Goal: Contribute content: Add original content to the website for others to see

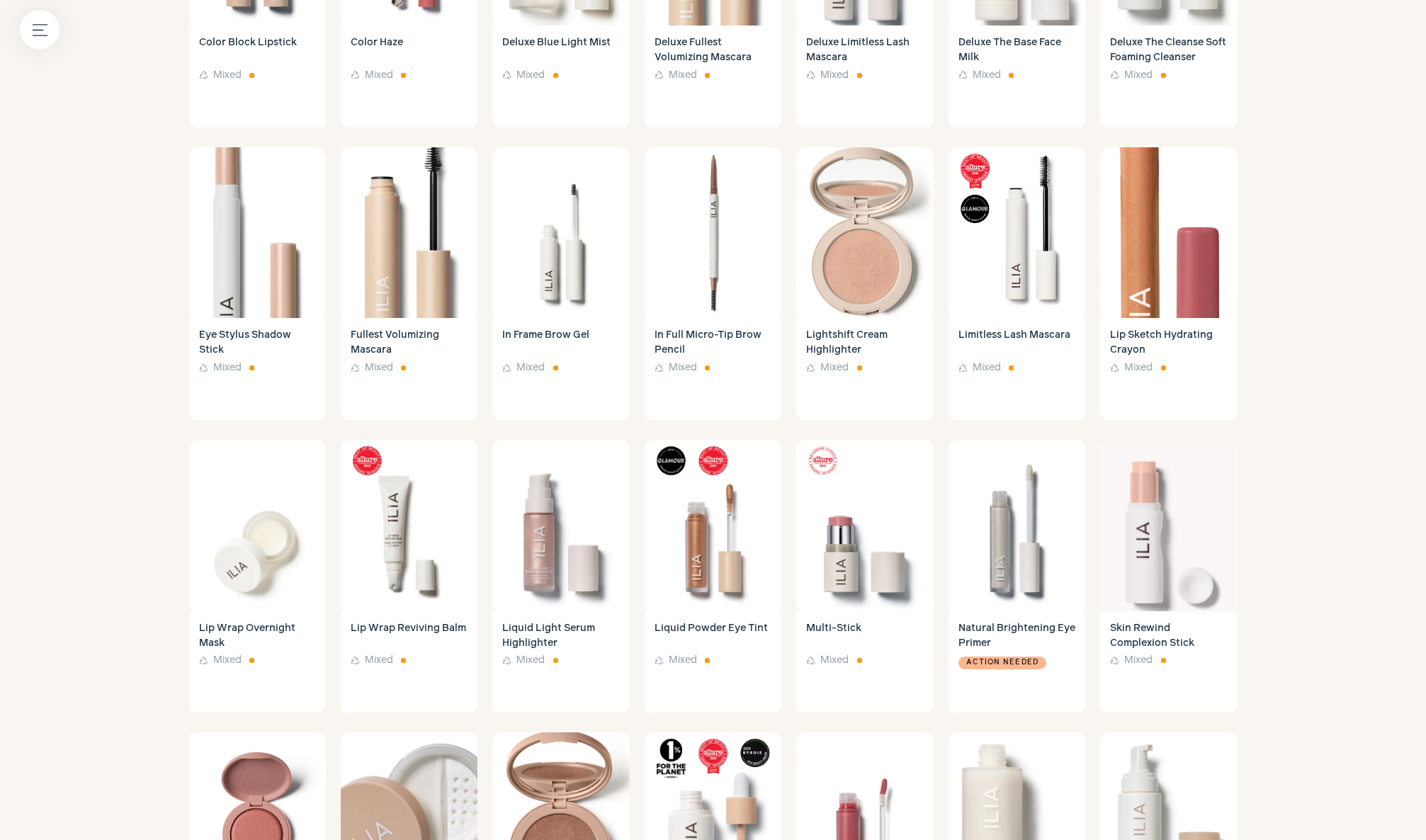
scroll to position [368, 0]
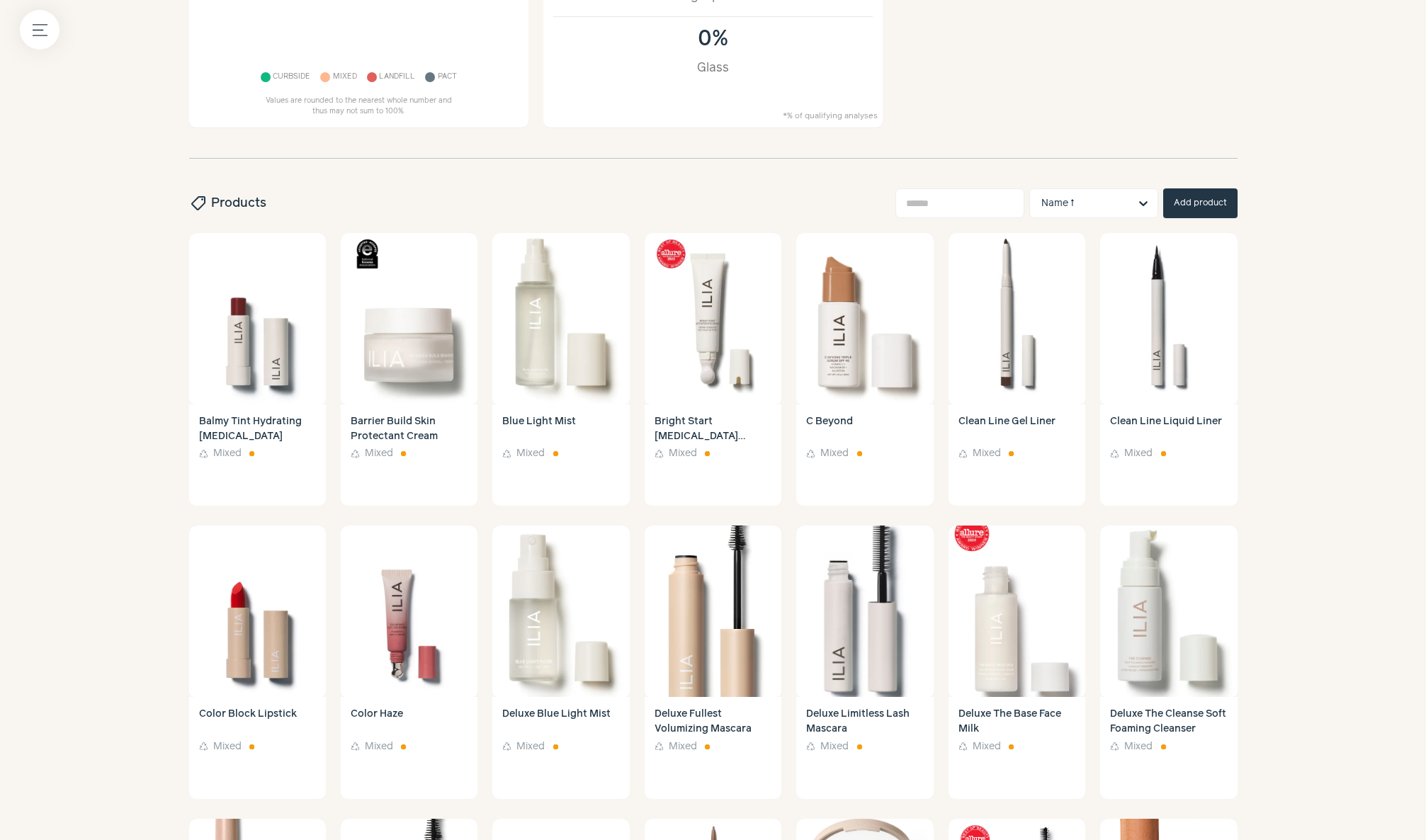
click at [1190, 206] on button "Add product" at bounding box center [1201, 203] width 74 height 30
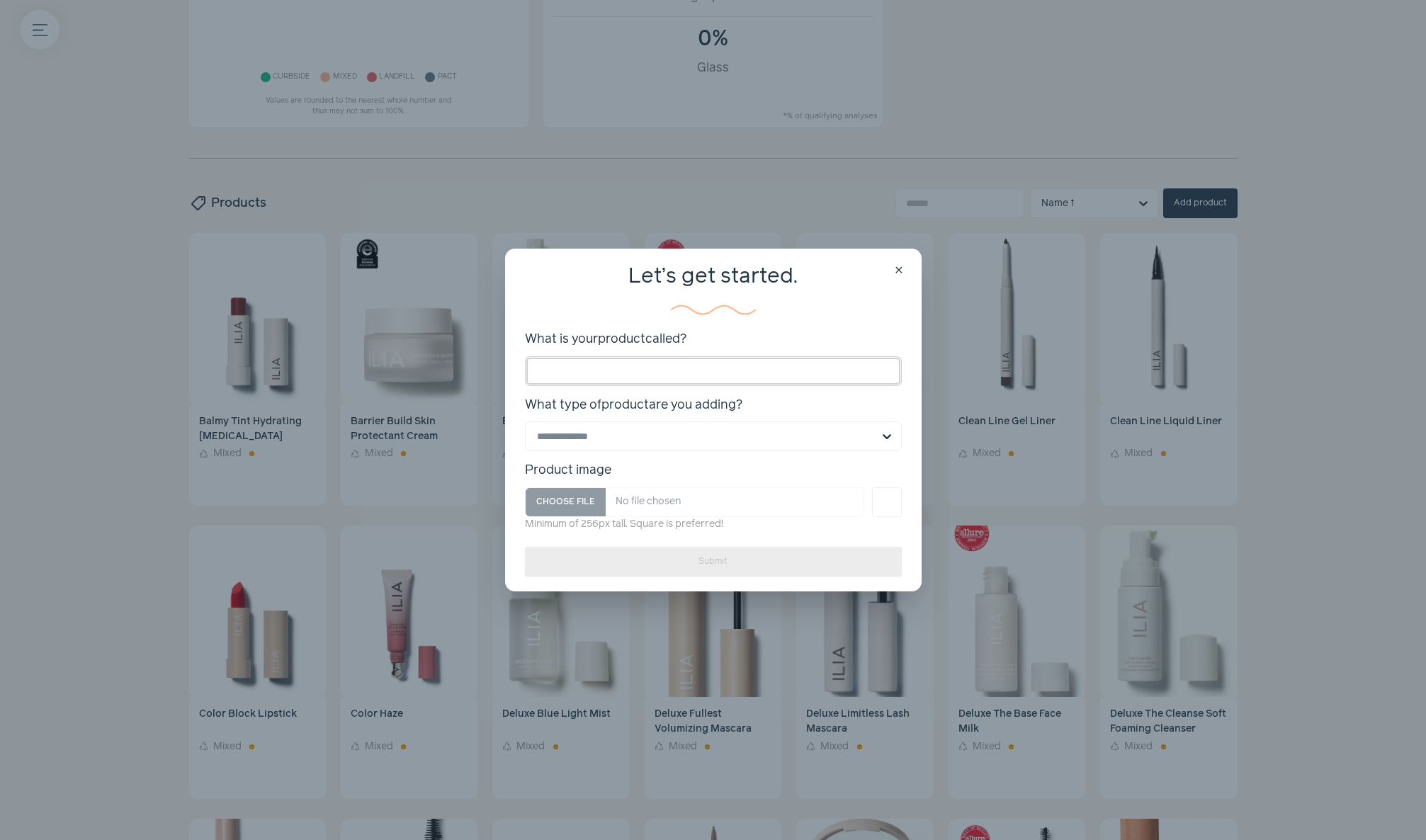
click at [629, 368] on input "What is your product called?" at bounding box center [713, 371] width 377 height 30
type input "**********"
click at [567, 435] on input "What type of product are you adding?" at bounding box center [705, 436] width 336 height 28
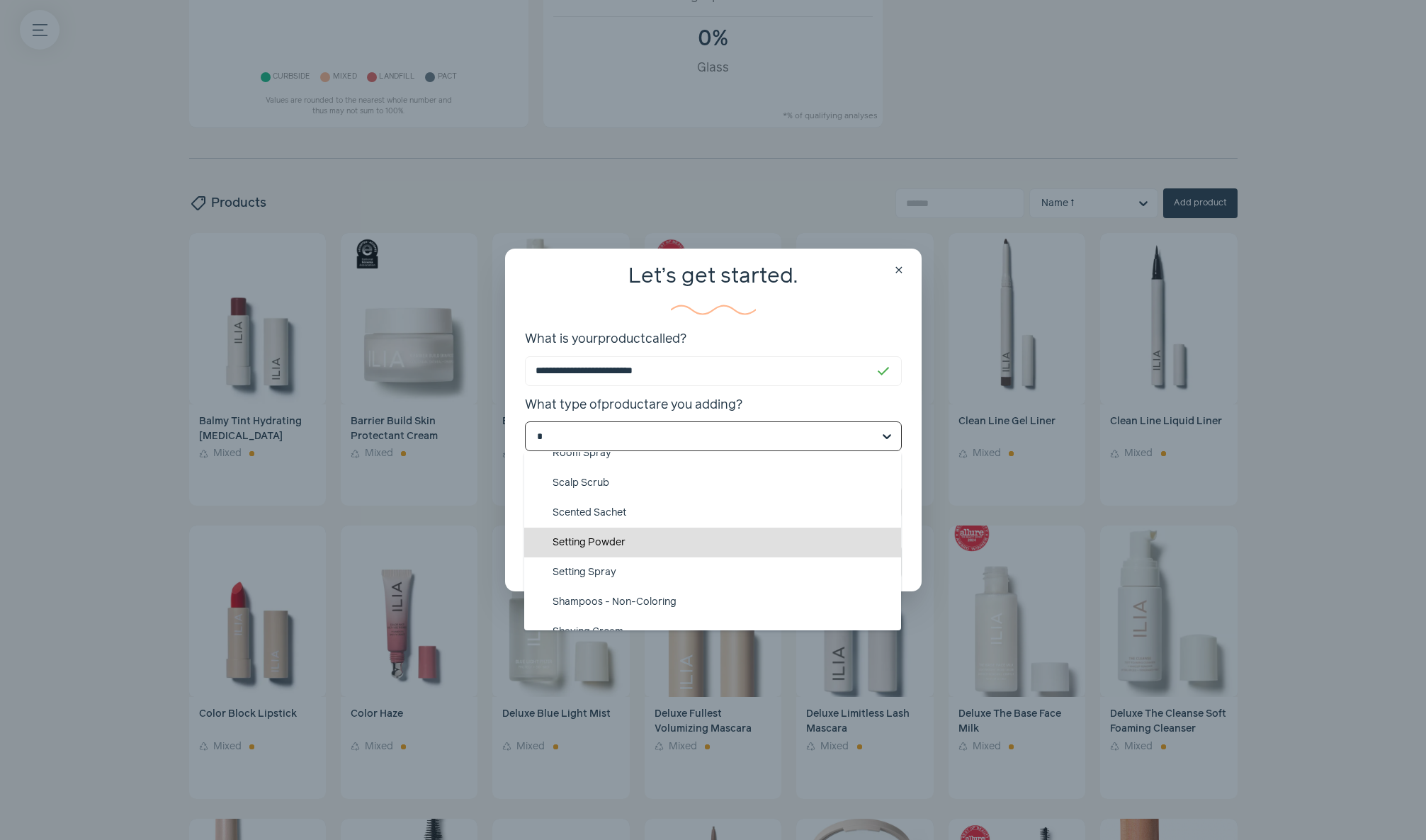
scroll to position [0, 0]
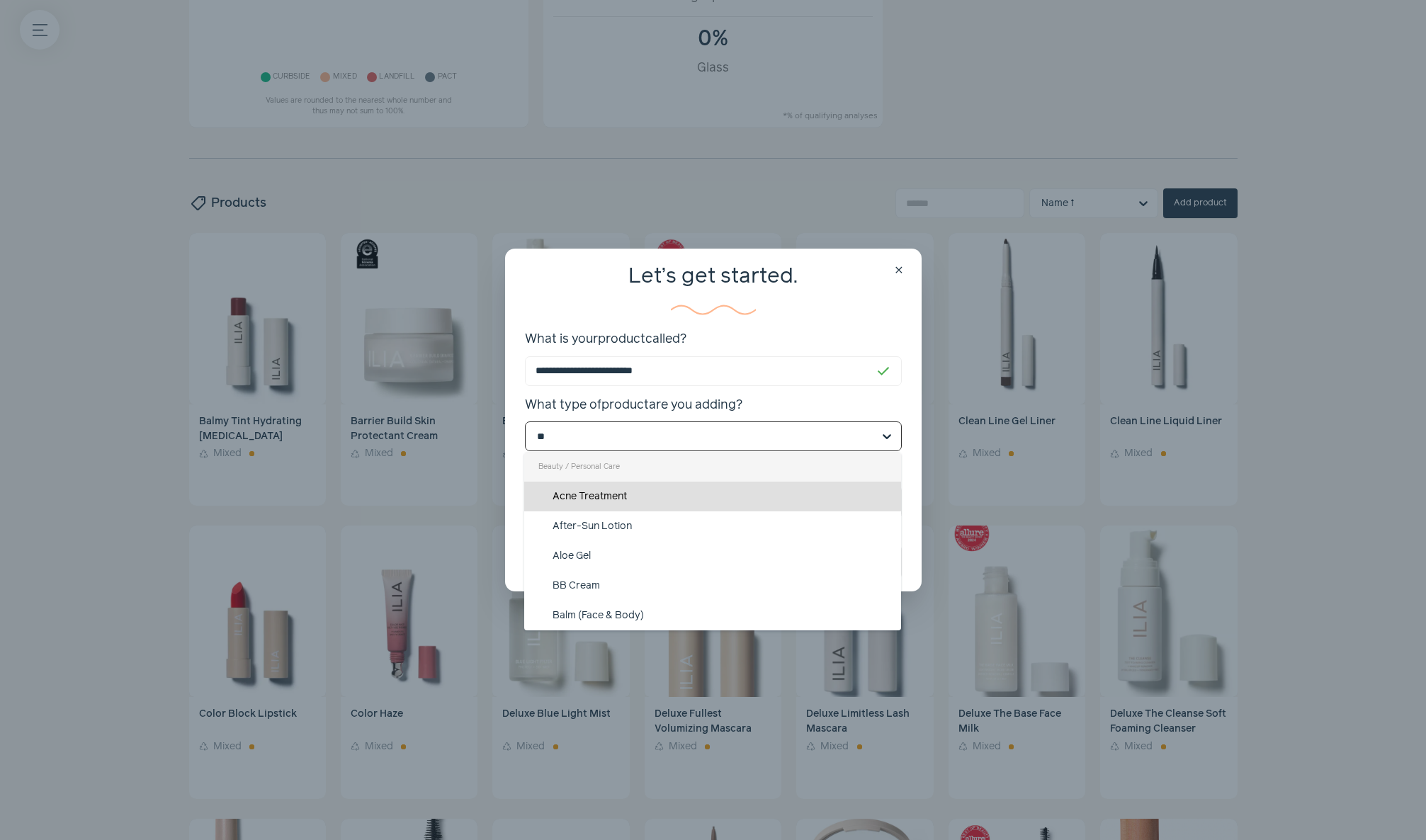
type input "***"
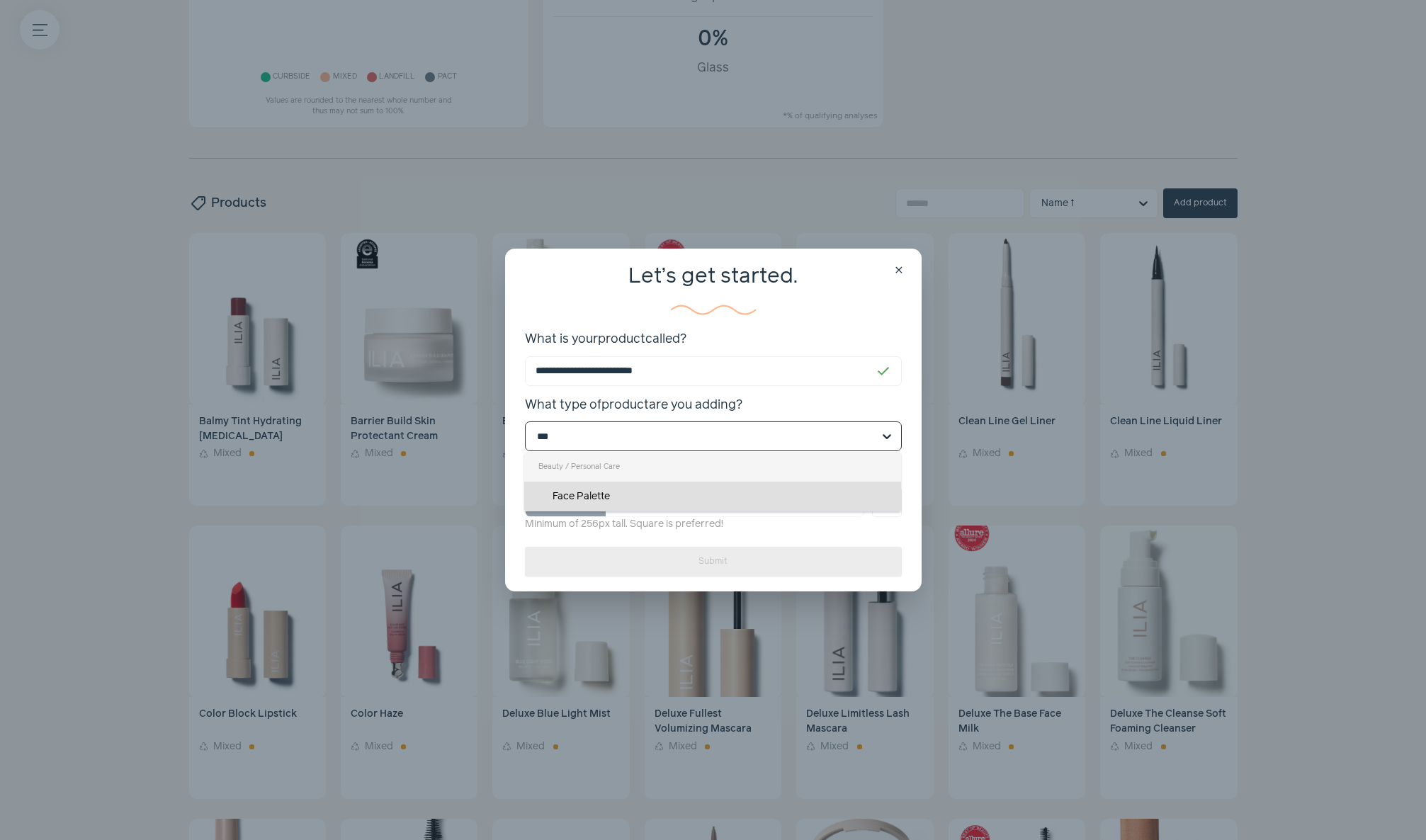
click at [607, 494] on div "Face Palette" at bounding box center [713, 497] width 377 height 30
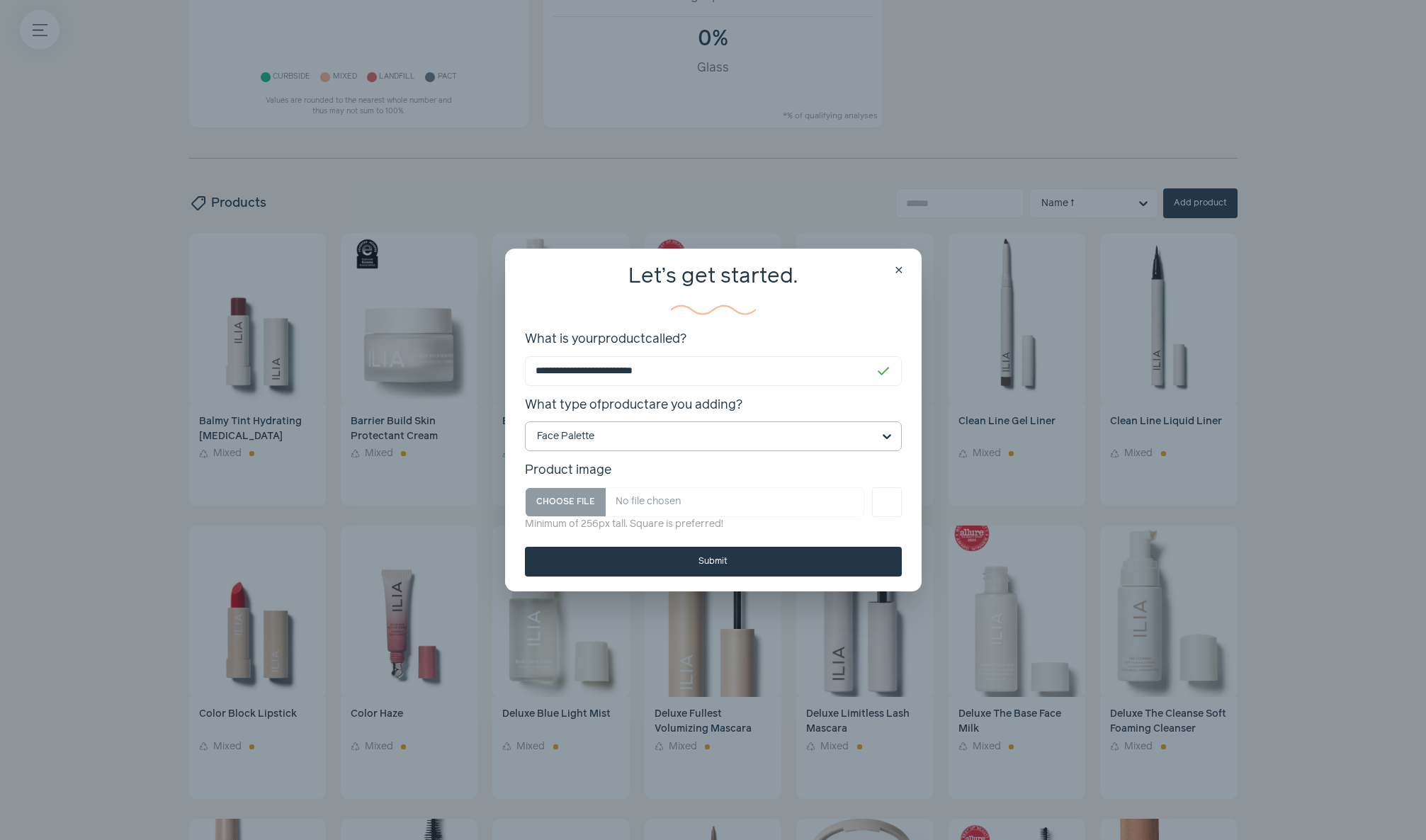
click at [667, 564] on button "Submit" at bounding box center [713, 561] width 377 height 30
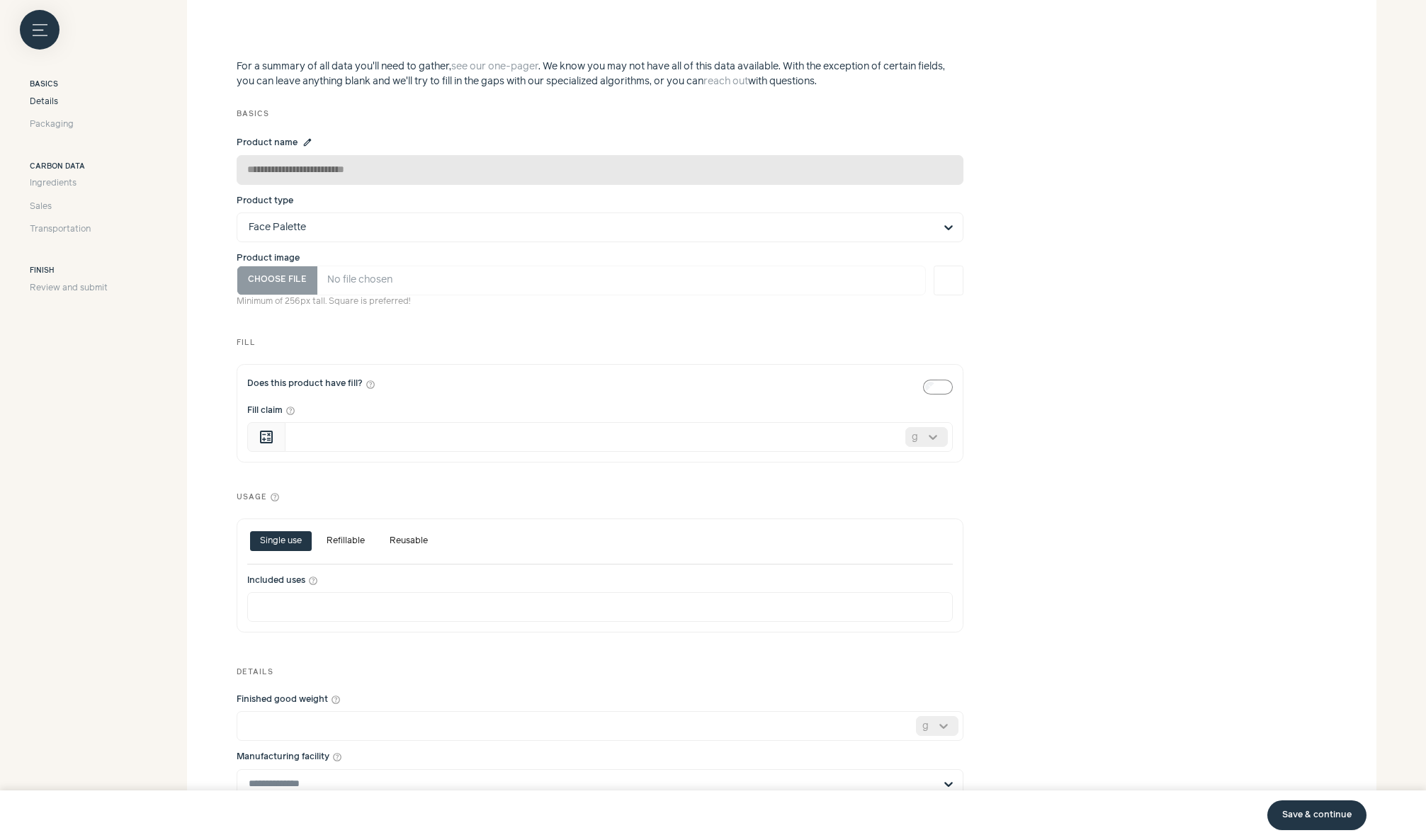
scroll to position [378, 0]
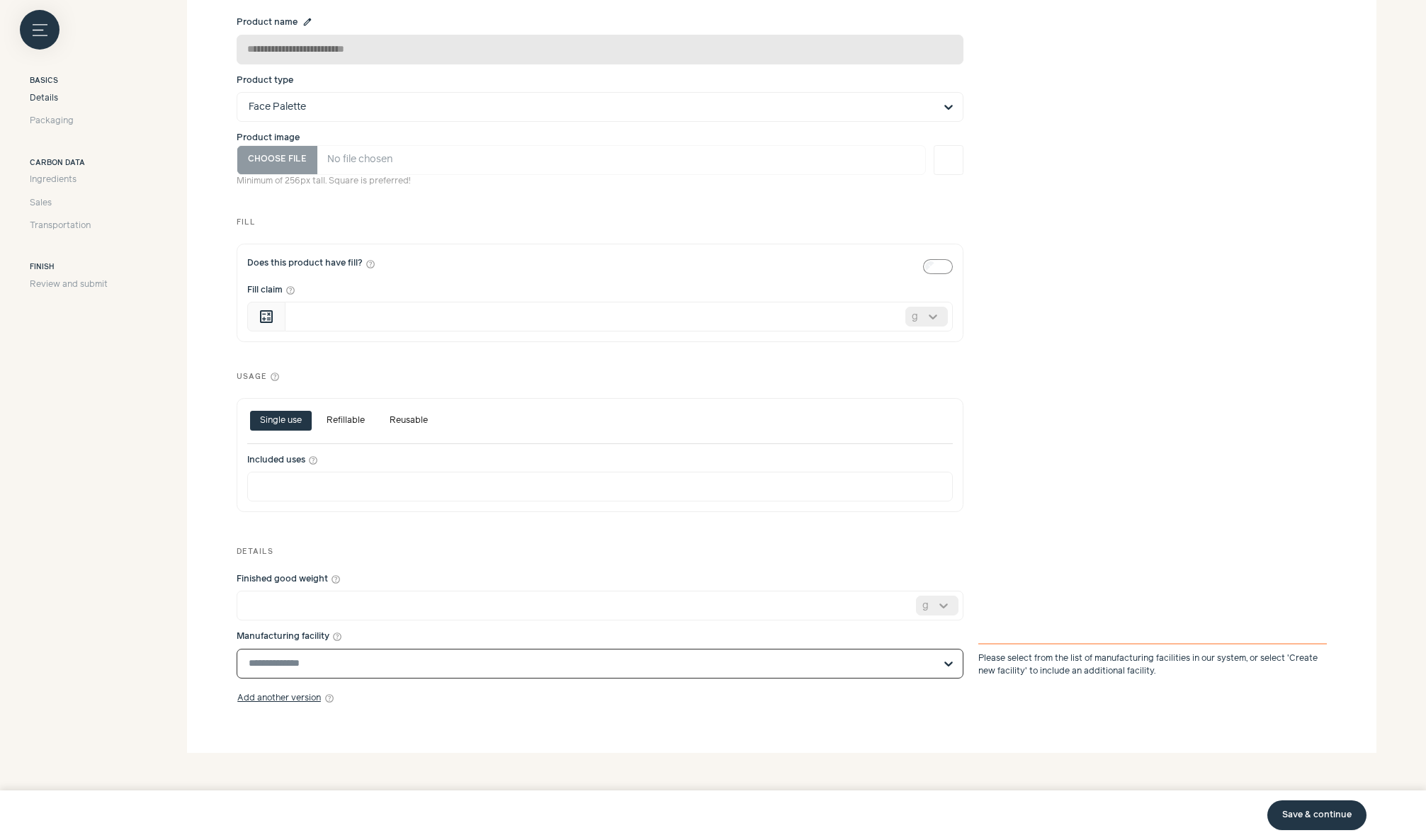
click at [931, 666] on input "Manufacturing facility help_outline" at bounding box center [592, 664] width 686 height 28
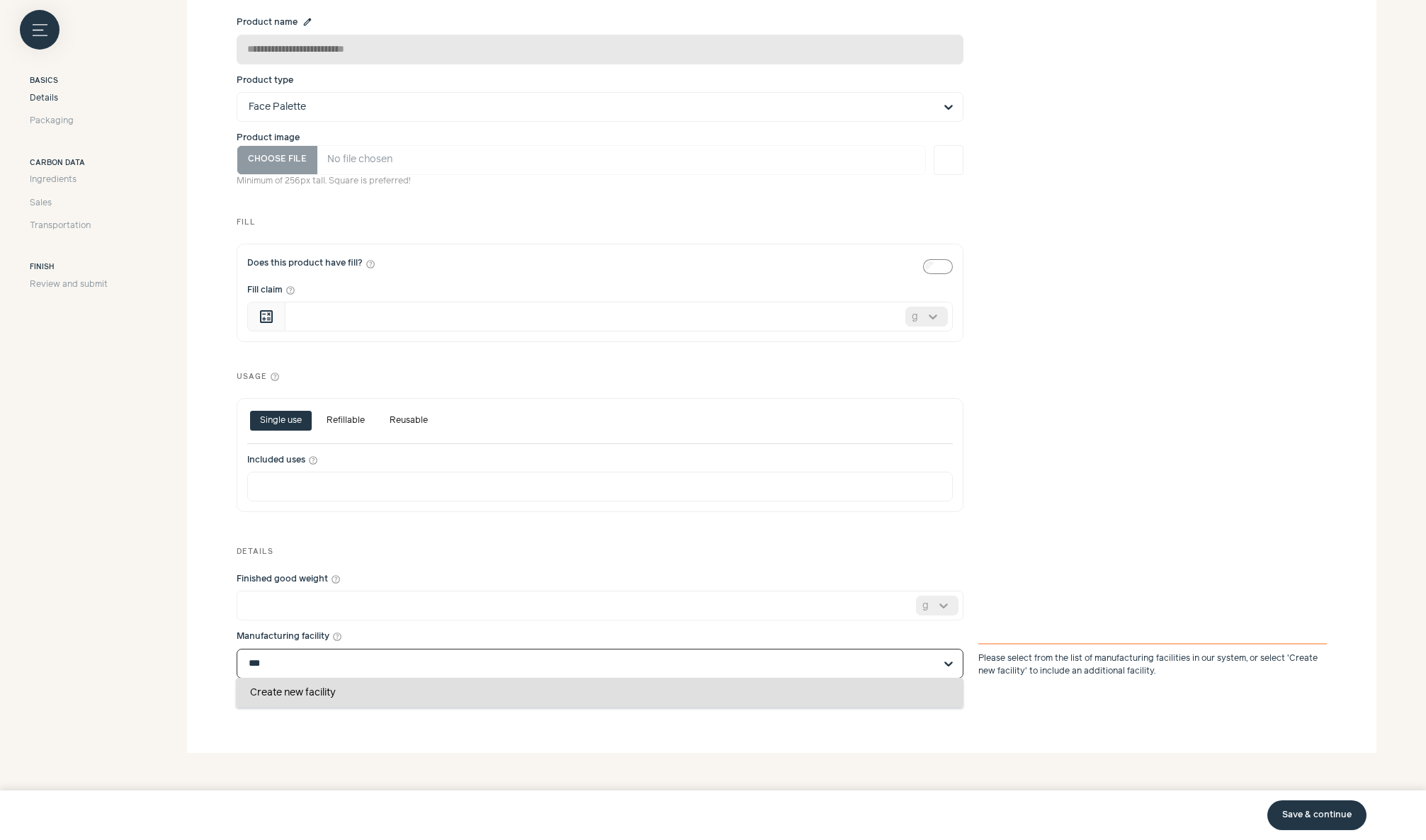
scroll to position [0, 0]
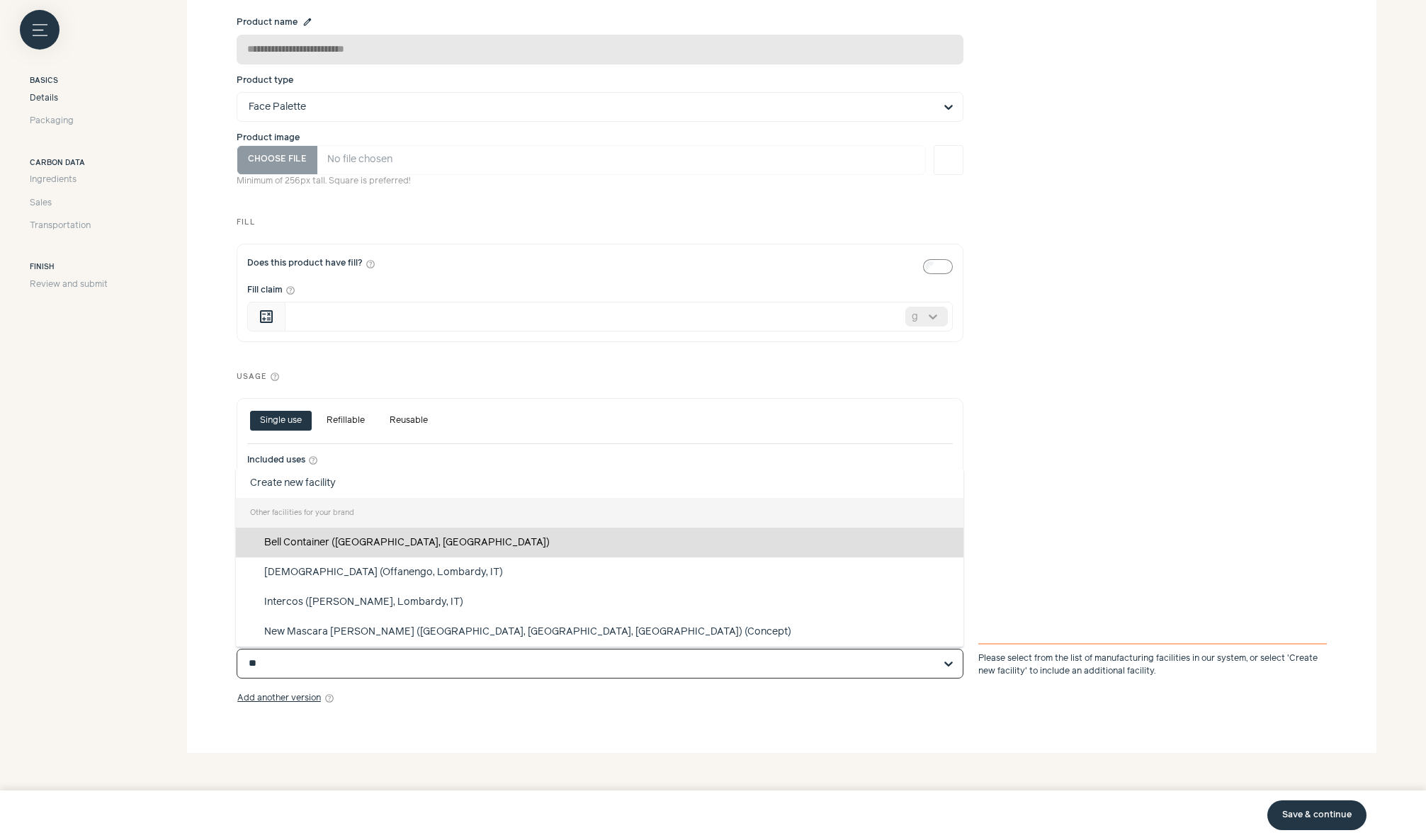
type input "*"
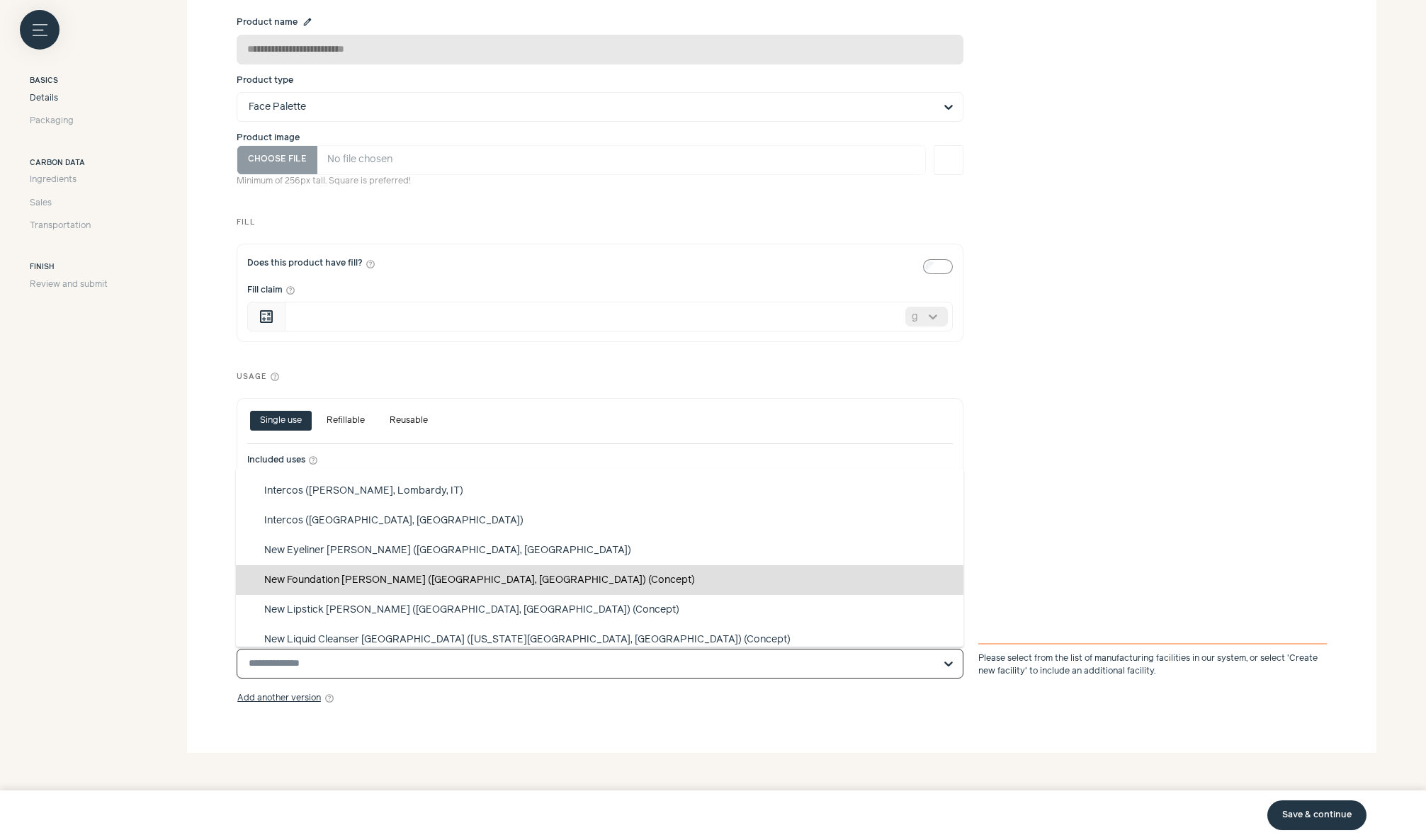
scroll to position [187, 0]
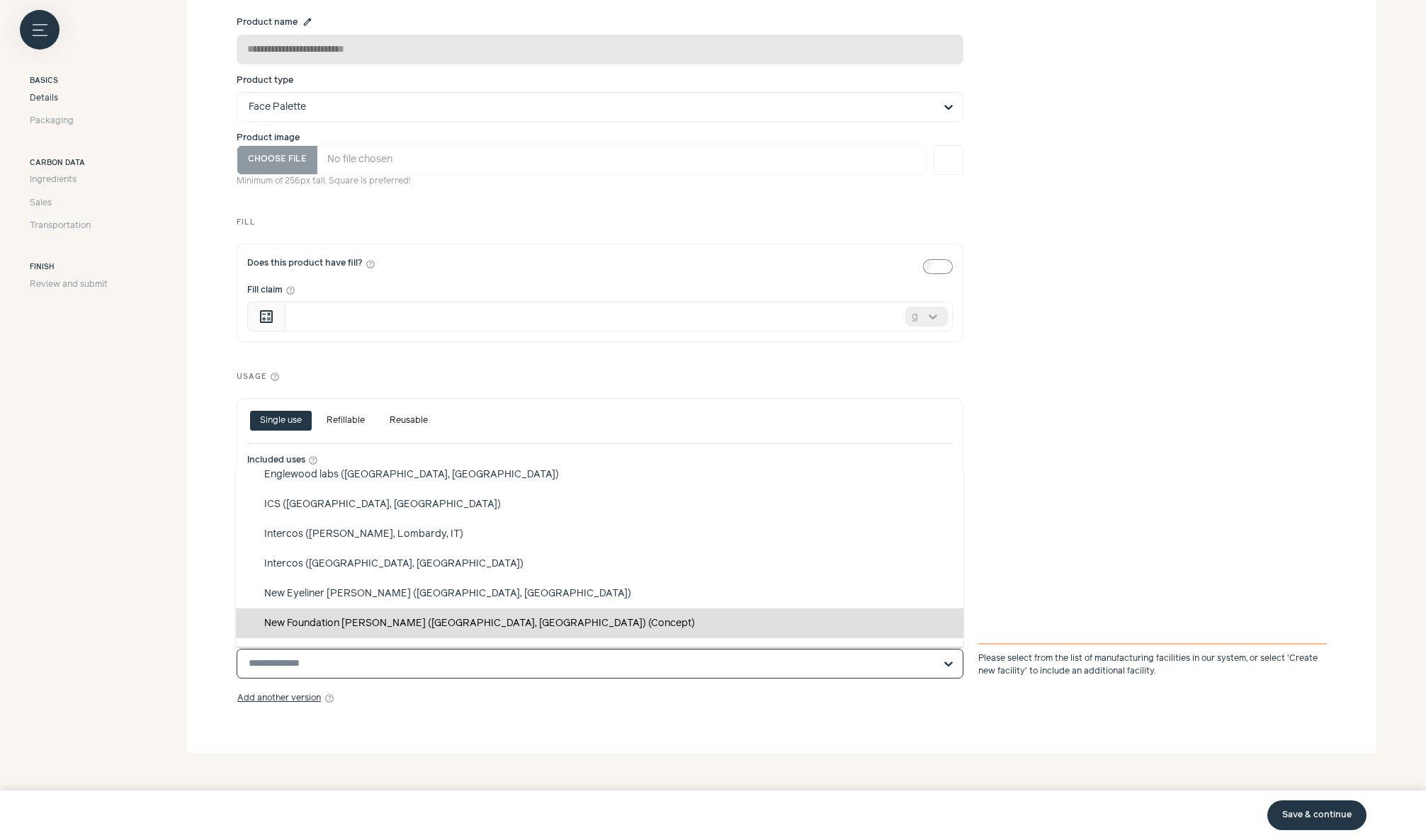
click at [642, 726] on section "**********" at bounding box center [781, 311] width 1190 height 883
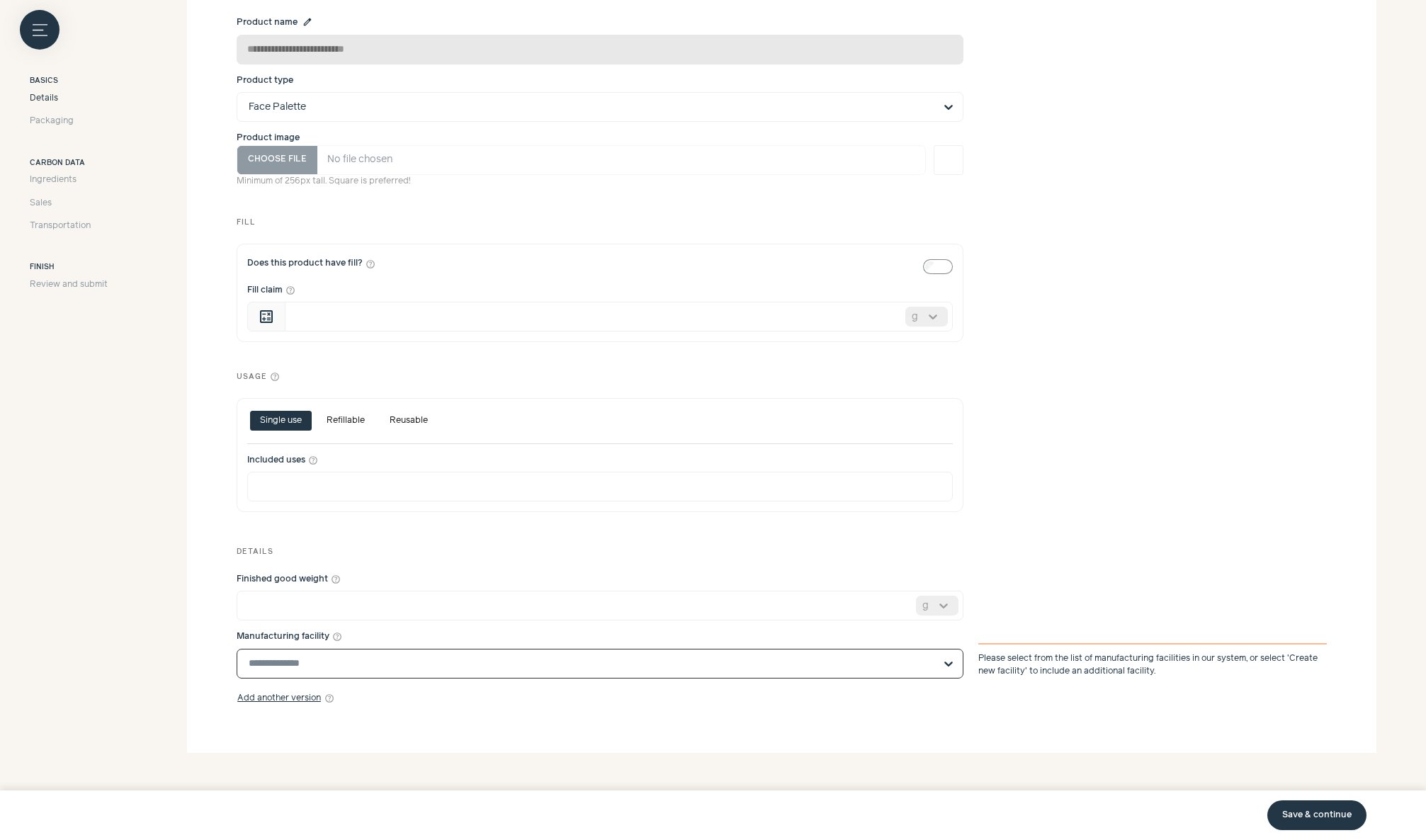
click at [760, 662] on input "Manufacturing facility help_outline" at bounding box center [592, 664] width 686 height 28
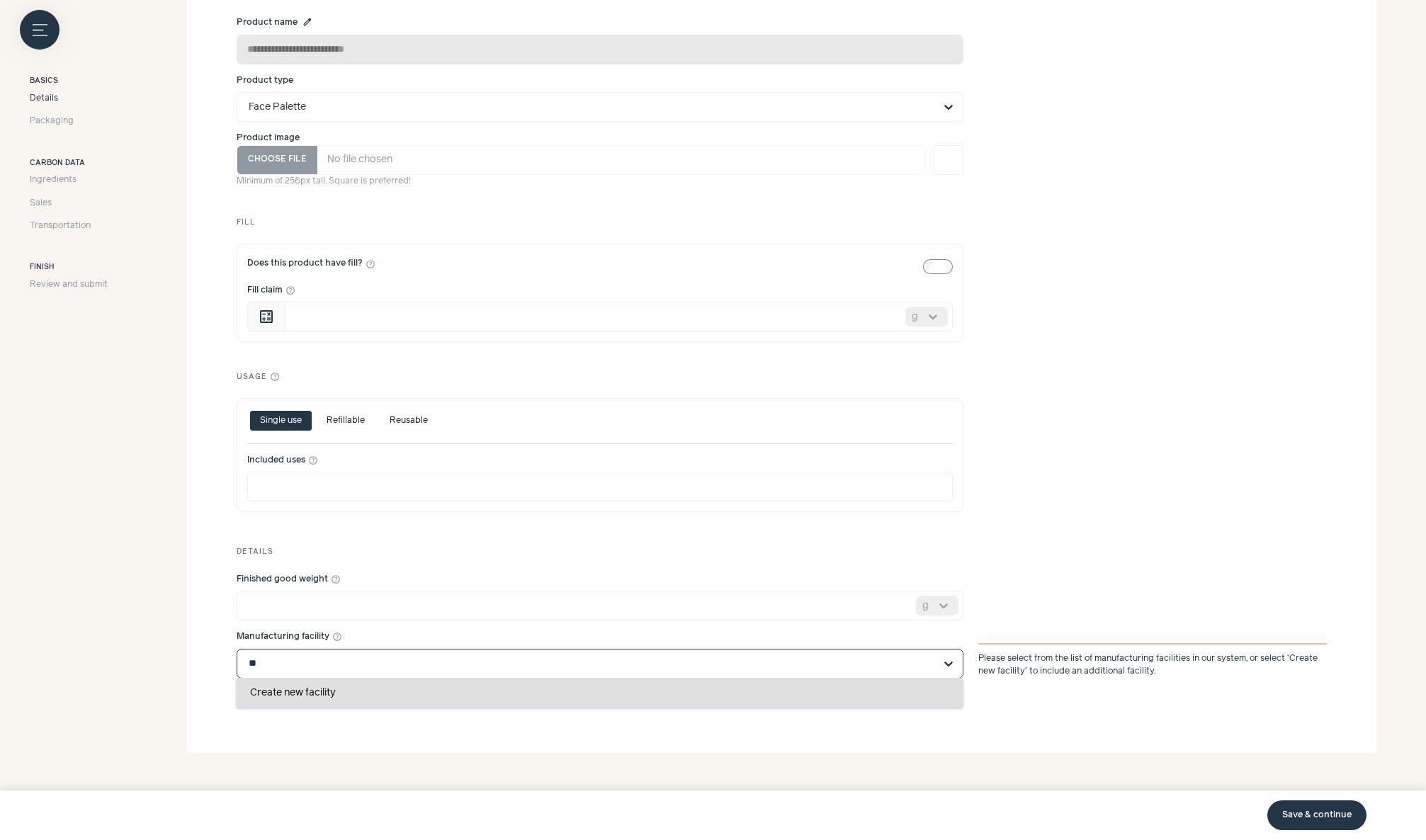
type input "*"
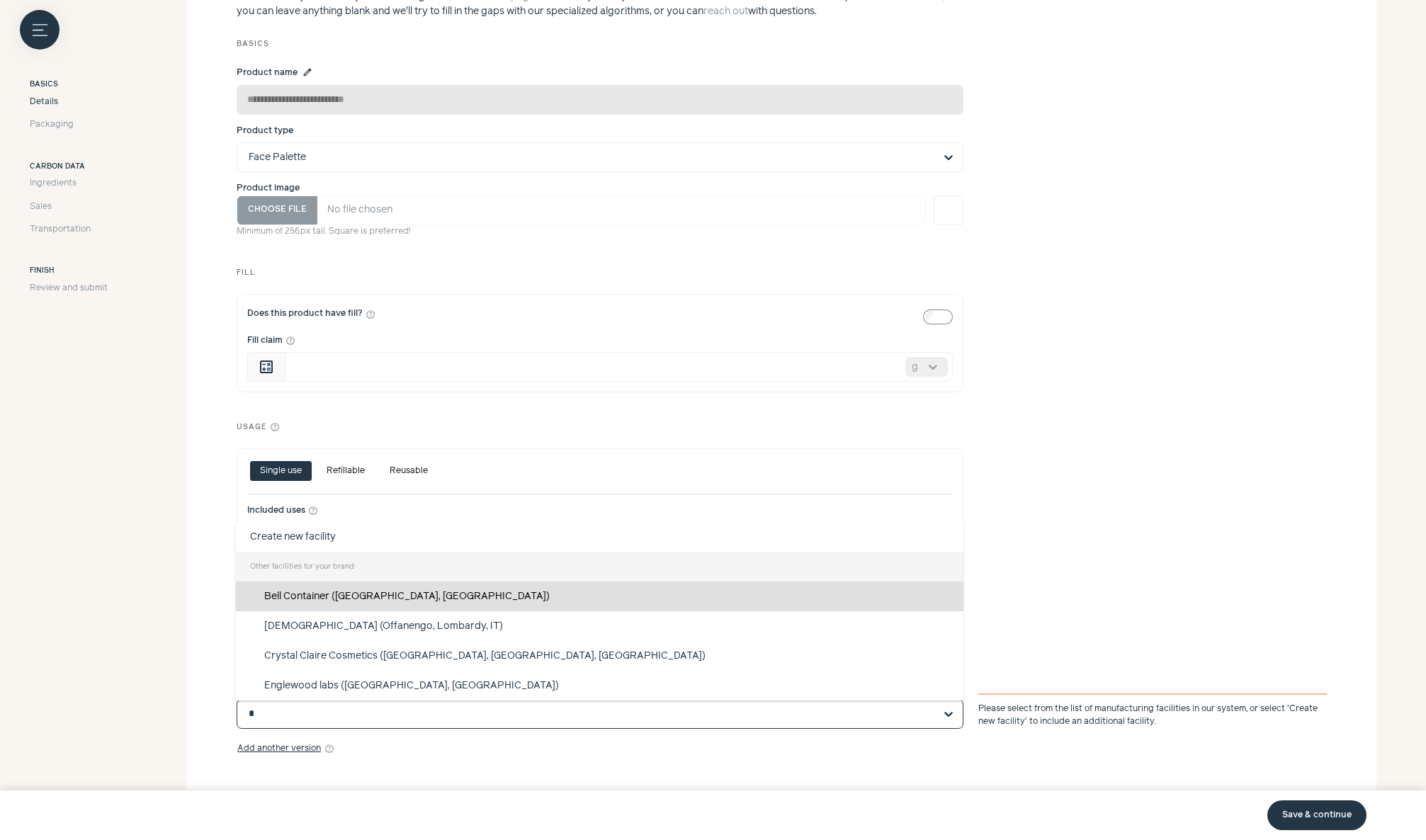
scroll to position [318, 0]
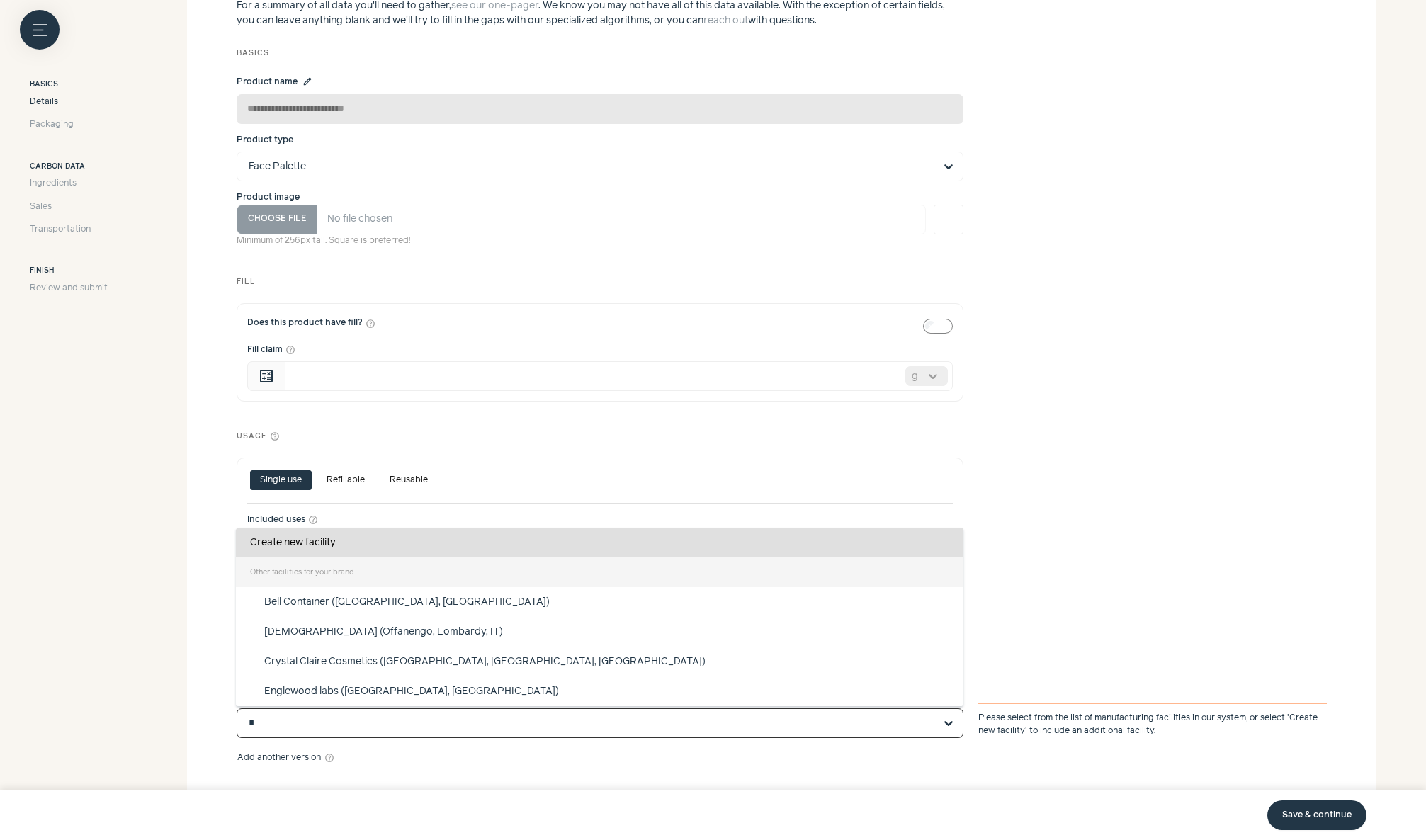
click at [628, 529] on div "Create new facility" at bounding box center [600, 542] width 728 height 30
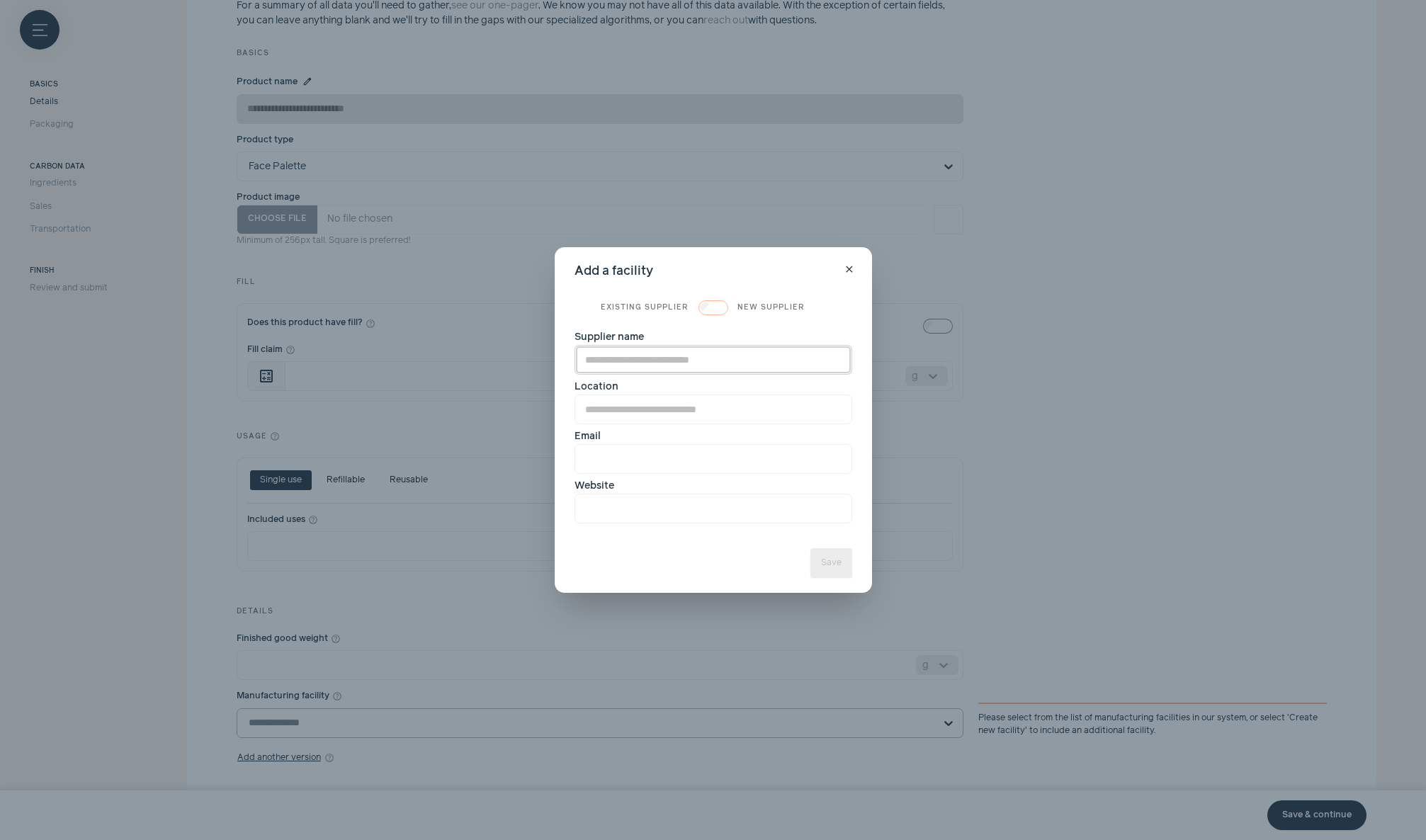
click at [669, 353] on input "Supplier name" at bounding box center [713, 359] width 278 height 30
type input "*"
type input "**********"
click at [671, 418] on input "Location" at bounding box center [713, 409] width 278 height 30
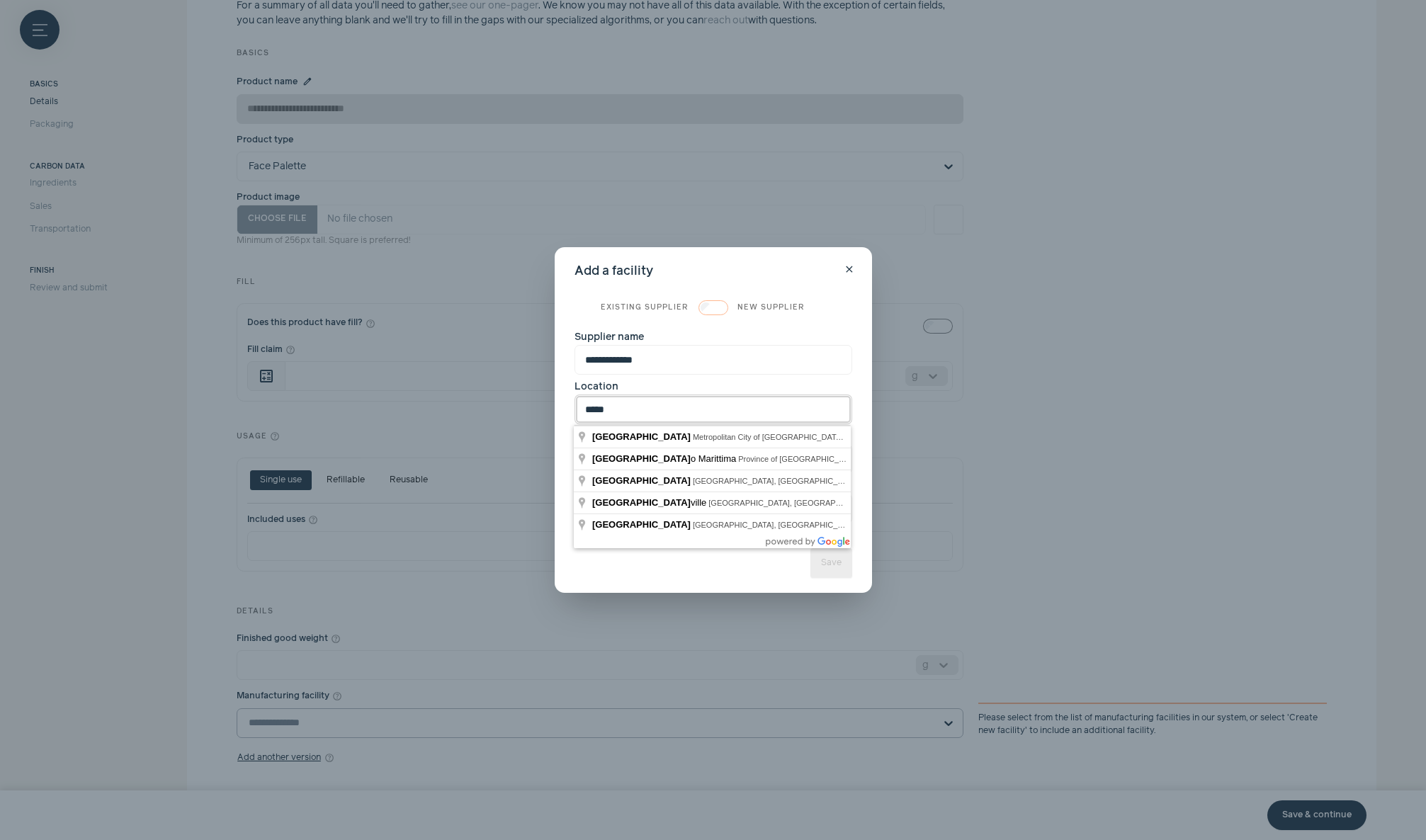
type input "*****"
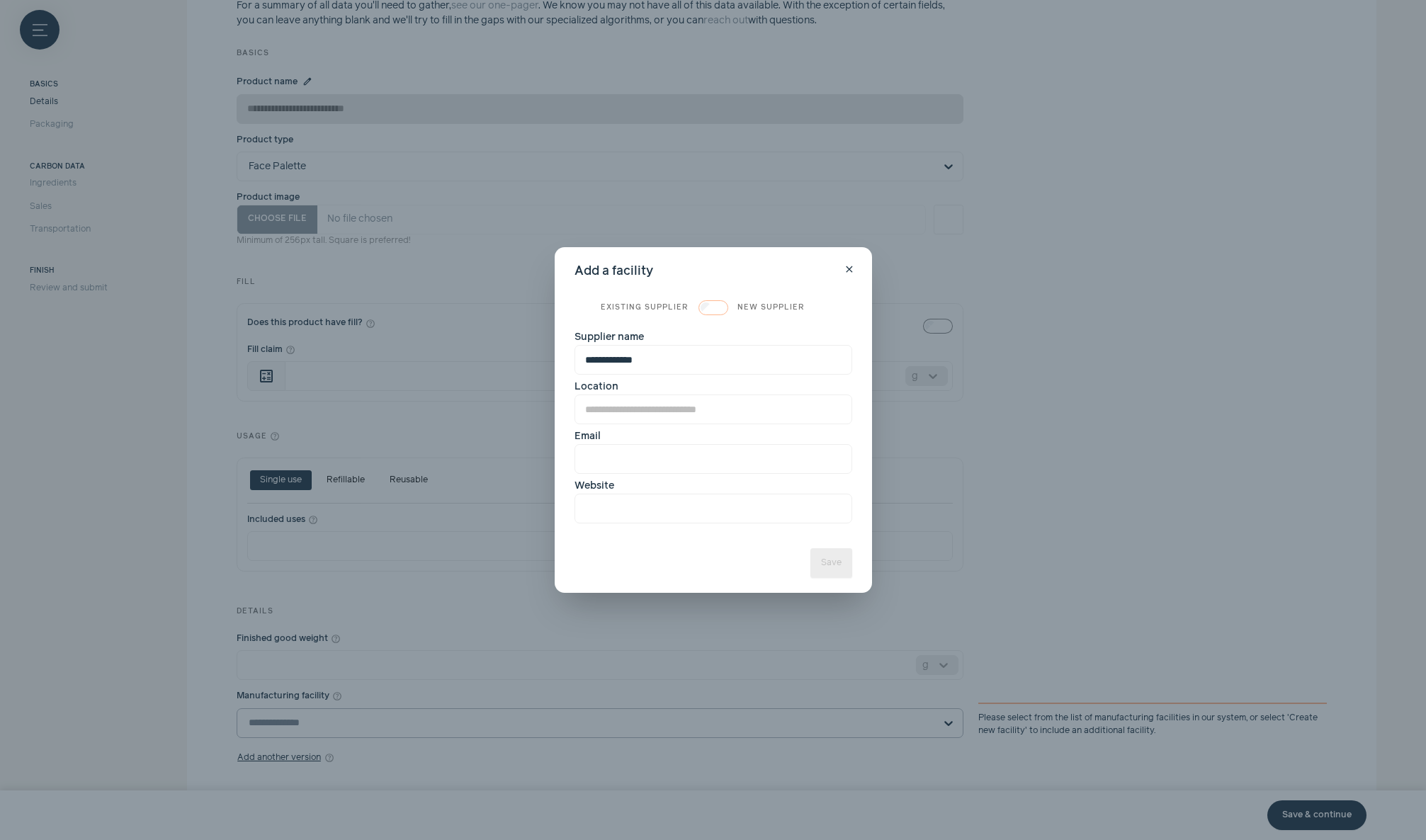
click at [707, 569] on div "Save" at bounding box center [713, 563] width 278 height 30
click at [850, 267] on span "close" at bounding box center [850, 270] width 12 height 12
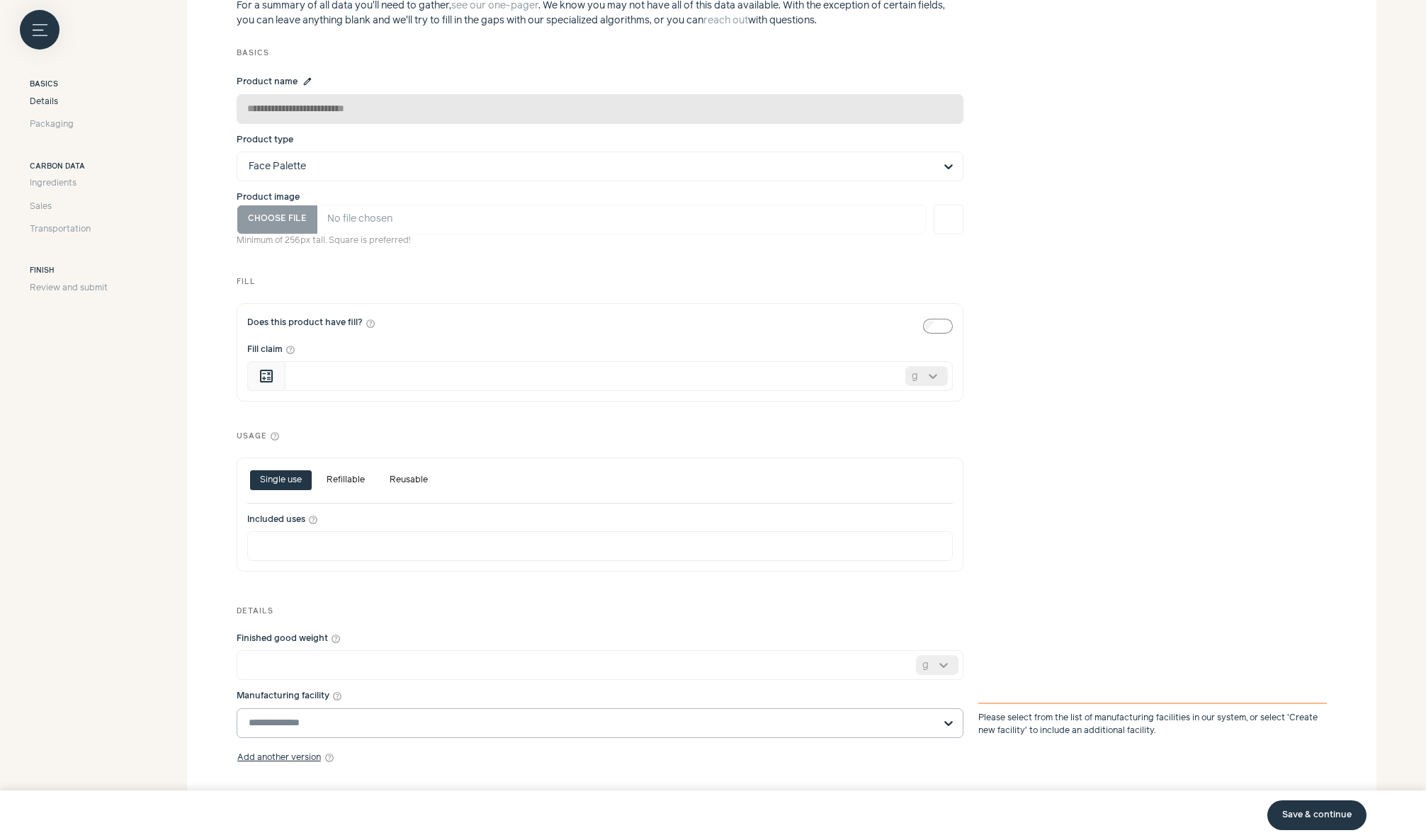
scroll to position [378, 0]
